Goal: Information Seeking & Learning: Learn about a topic

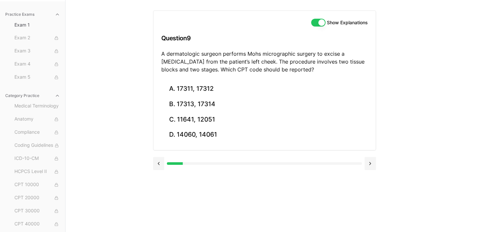
scroll to position [60, 0]
drag, startPoint x: 161, startPoint y: 53, endPoint x: 313, endPoint y: 73, distance: 153.1
click at [313, 73] on p "A dermatologic surgeon performs Mohs micrographic surgery to excise a [MEDICAL_…" at bounding box center [264, 62] width 206 height 24
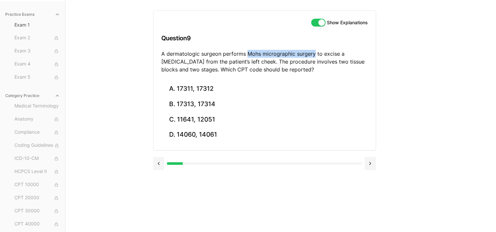
drag, startPoint x: 246, startPoint y: 53, endPoint x: 312, endPoint y: 49, distance: 66.7
click at [312, 49] on div "Show Explanations Question 9 A dermatologic surgeon performs Mohs micrographic …" at bounding box center [264, 46] width 222 height 70
copy p "Mohs micrographic surgery"
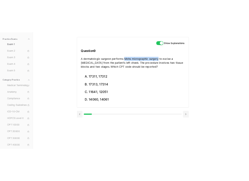
scroll to position [51, 0]
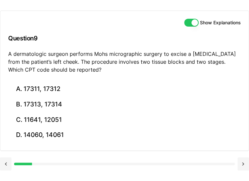
click at [0, 25] on html "Check out our new CPC Study Center, with 5 full-length practice exams updated f…" at bounding box center [124, 74] width 249 height 213
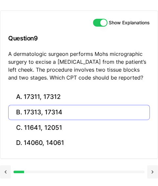
scroll to position [44, 0]
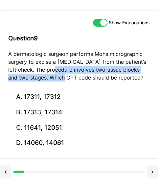
drag, startPoint x: 60, startPoint y: 63, endPoint x: 66, endPoint y: 74, distance: 11.9
click at [66, 74] on p "A dermatologic surgeon performs Mohs micrographic surgery to excise a [MEDICAL_…" at bounding box center [78, 65] width 141 height 31
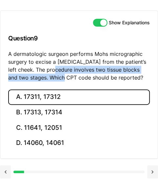
click at [26, 103] on button "A. 17311, 17312" at bounding box center [78, 96] width 141 height 15
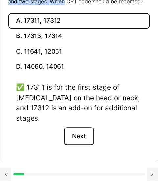
click at [81, 140] on button "Next" at bounding box center [79, 136] width 30 height 18
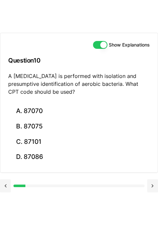
scroll to position [39, 0]
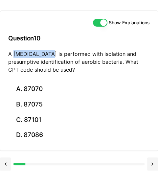
drag, startPoint x: 13, startPoint y: 55, endPoint x: 48, endPoint y: 55, distance: 35.1
click at [48, 55] on p "A [MEDICAL_DATA] is performed with isolation and presumptive identification of …" at bounding box center [78, 62] width 141 height 24
copy p "[MEDICAL_DATA]"
click at [37, 35] on h3 "Question 10" at bounding box center [78, 38] width 141 height 19
click at [16, 38] on h3 "Question 10" at bounding box center [78, 38] width 141 height 19
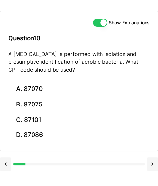
click at [24, 57] on p "A [MEDICAL_DATA] is performed with isolation and presumptive identification of …" at bounding box center [78, 62] width 141 height 24
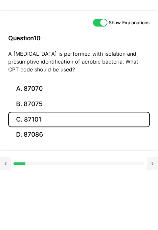
click at [29, 123] on button "C. 87101" at bounding box center [78, 119] width 141 height 15
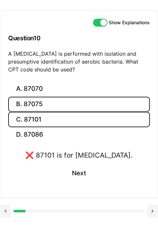
click at [27, 105] on button "B. 87075" at bounding box center [78, 104] width 141 height 15
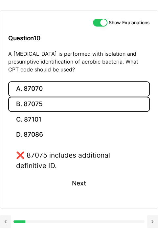
click at [29, 88] on button "A. 87070" at bounding box center [78, 88] width 141 height 15
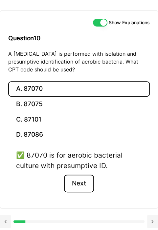
click at [84, 179] on button "Next" at bounding box center [79, 184] width 30 height 18
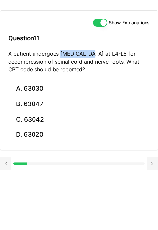
drag, startPoint x: 59, startPoint y: 54, endPoint x: 92, endPoint y: 54, distance: 32.8
click at [92, 54] on p "A patient undergoes [MEDICAL_DATA] at L4-L5 for decompression of spinal cord an…" at bounding box center [78, 62] width 141 height 24
copy p "[MEDICAL_DATA]"
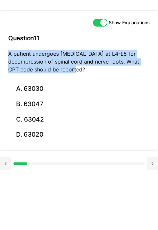
drag, startPoint x: 9, startPoint y: 51, endPoint x: 80, endPoint y: 71, distance: 73.4
click at [80, 71] on p "A patient undergoes [MEDICAL_DATA] at L4-L5 for decompression of spinal cord an…" at bounding box center [78, 62] width 141 height 24
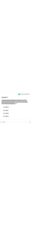
scroll to position [130, 0]
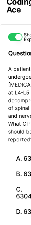
click at [18, 20] on div "Show Explanations Question 11 A patient undergoes [MEDICAL_DATA] at L4-L5 for d…" at bounding box center [30, 133] width 60 height 239
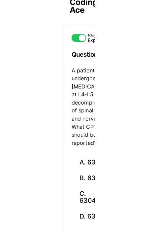
scroll to position [39, 0]
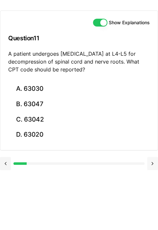
click at [149, 160] on button at bounding box center [152, 163] width 11 height 13
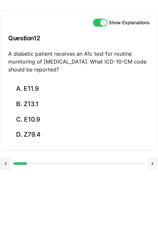
click at [149, 158] on button at bounding box center [152, 163] width 11 height 13
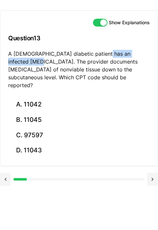
drag, startPoint x: 101, startPoint y: 54, endPoint x: 149, endPoint y: 50, distance: 48.6
click at [149, 50] on div "Show Explanations Question 13 A [DEMOGRAPHIC_DATA] diabetic patient has an infe…" at bounding box center [78, 54] width 157 height 86
copy p "infected [MEDICAL_DATA]."
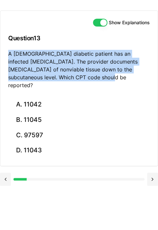
drag, startPoint x: 9, startPoint y: 53, endPoint x: 74, endPoint y: 88, distance: 74.7
click at [74, 88] on div "Show Explanations Question 13 A [DEMOGRAPHIC_DATA] diabetic patient has an infe…" at bounding box center [78, 54] width 157 height 86
copy p "A [DEMOGRAPHIC_DATA] diabetic patient has an infected [MEDICAL_DATA]. The provi…"
click at [18, 53] on p "A [DEMOGRAPHIC_DATA] diabetic patient has an infected [MEDICAL_DATA]. The provi…" at bounding box center [78, 69] width 141 height 39
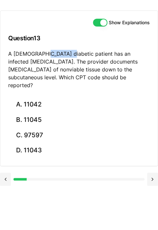
drag, startPoint x: 43, startPoint y: 54, endPoint x: 64, endPoint y: 54, distance: 21.3
click at [64, 54] on p "A [DEMOGRAPHIC_DATA] diabetic patient has an infected [MEDICAL_DATA]. The provi…" at bounding box center [78, 69] width 141 height 39
copy p "diabetic"
click at [75, 74] on p "A [DEMOGRAPHIC_DATA] diabetic patient has an infected [MEDICAL_DATA]. The provi…" at bounding box center [78, 69] width 141 height 39
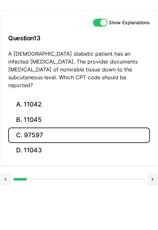
click at [20, 129] on button "C. 97597" at bounding box center [78, 134] width 141 height 15
